Goal: Find contact information: Find contact information

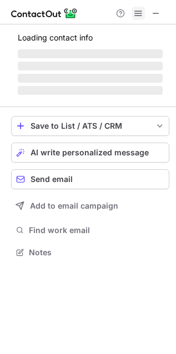
scroll to position [245, 176]
click at [135, 16] on span at bounding box center [138, 13] width 9 height 9
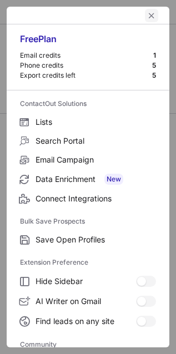
scroll to position [251, 176]
click at [147, 13] on span "left-button" at bounding box center [151, 15] width 9 height 9
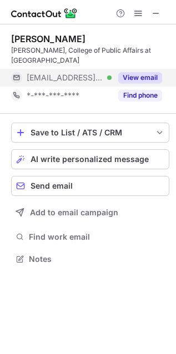
click at [62, 73] on span "[EMAIL_ADDRESS][DOMAIN_NAME]" at bounding box center [65, 78] width 77 height 10
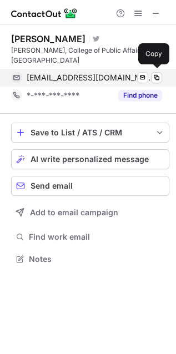
click at [98, 78] on div "[EMAIL_ADDRESS][DOMAIN_NAME] Verified" at bounding box center [94, 78] width 135 height 10
